Goal: Find specific page/section: Find specific page/section

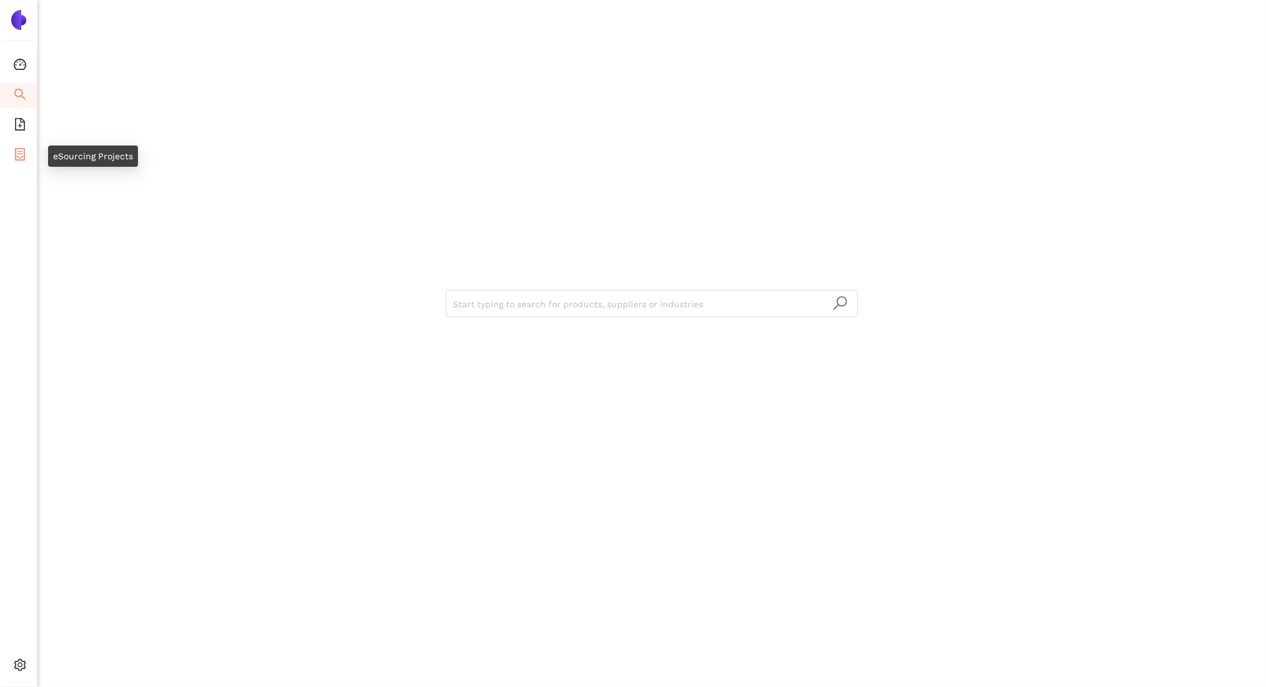
click at [21, 158] on icon "container" at bounding box center [20, 154] width 12 height 12
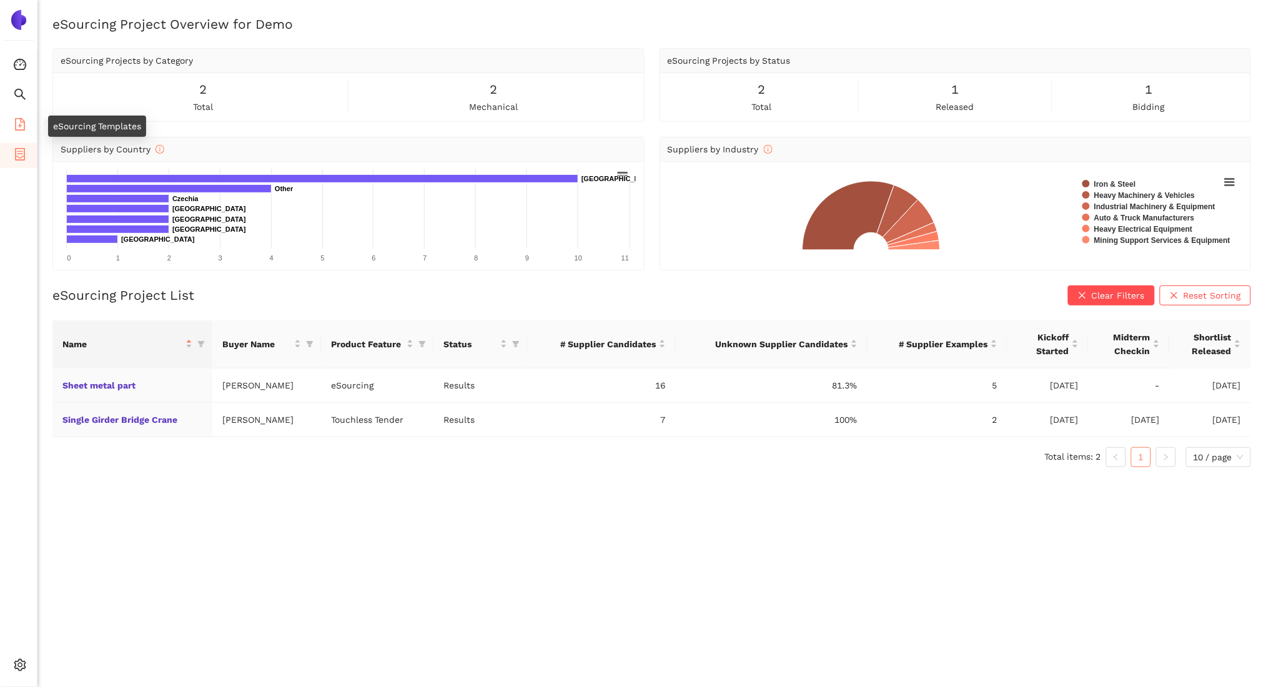
click at [20, 122] on icon "file-add" at bounding box center [20, 124] width 12 height 12
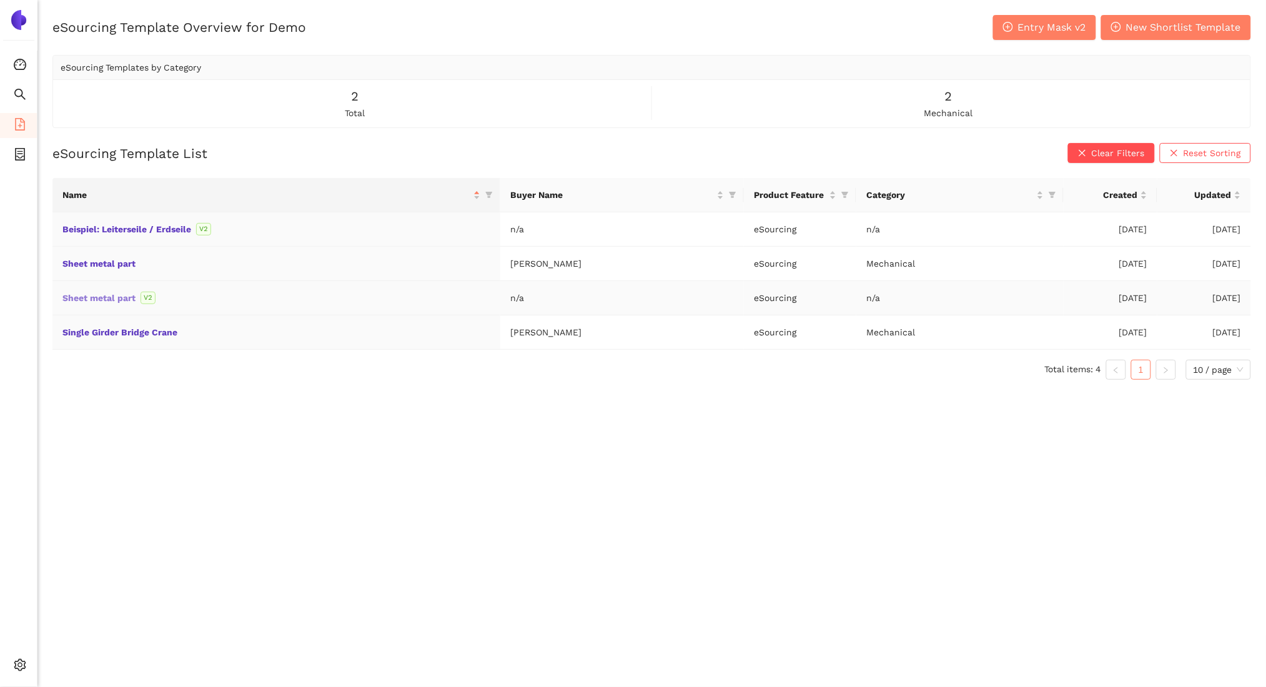
click at [0, 0] on link "Sheet metal part" at bounding box center [0, 0] width 0 height 0
